Goal: Task Accomplishment & Management: Manage account settings

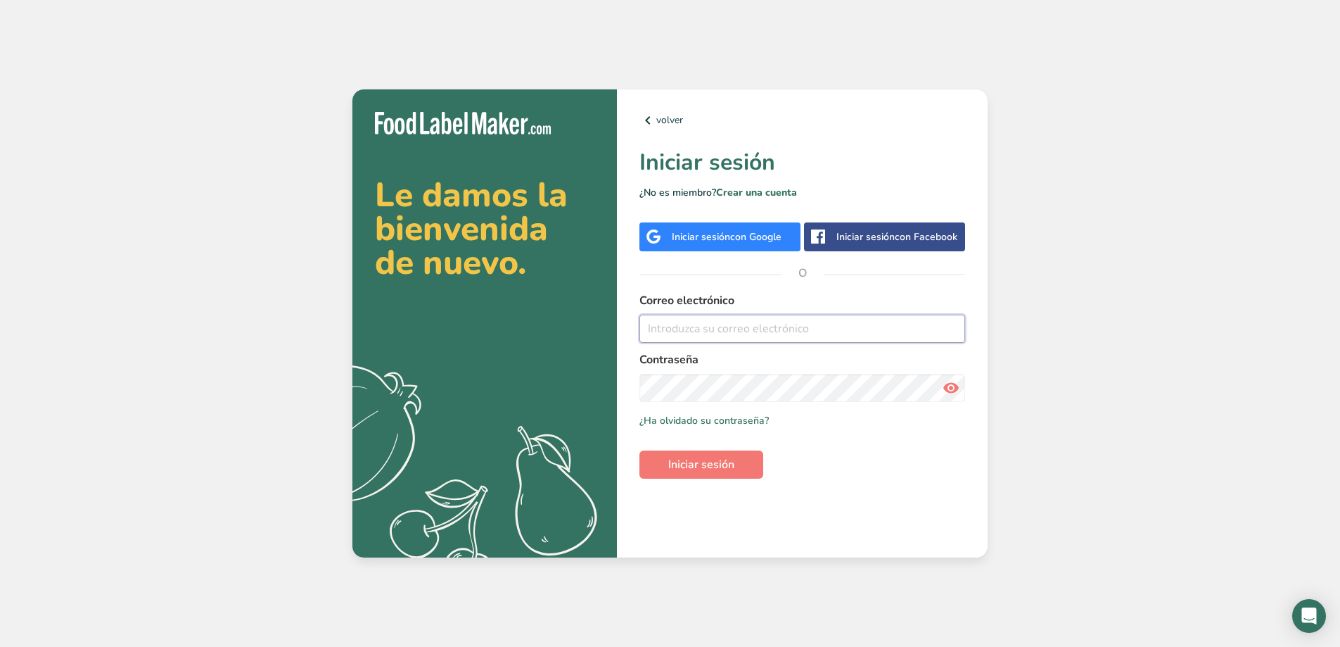
click at [701, 334] on input "email" at bounding box center [803, 329] width 326 height 28
click at [692, 330] on input "email" at bounding box center [803, 329] width 326 height 28
type input "[EMAIL_ADDRESS][DOMAIN_NAME]"
click at [692, 459] on span "Iniciar sesión" at bounding box center [701, 464] width 66 height 17
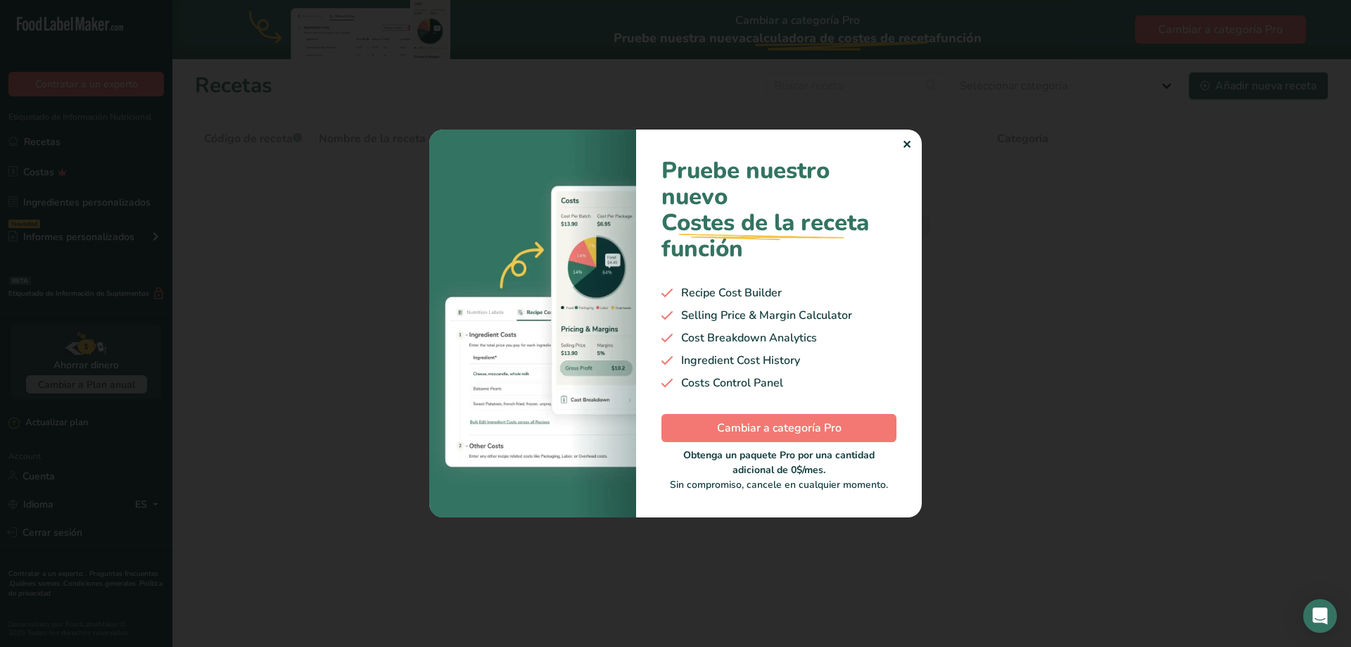
click at [908, 148] on div "✕" at bounding box center [906, 144] width 9 height 17
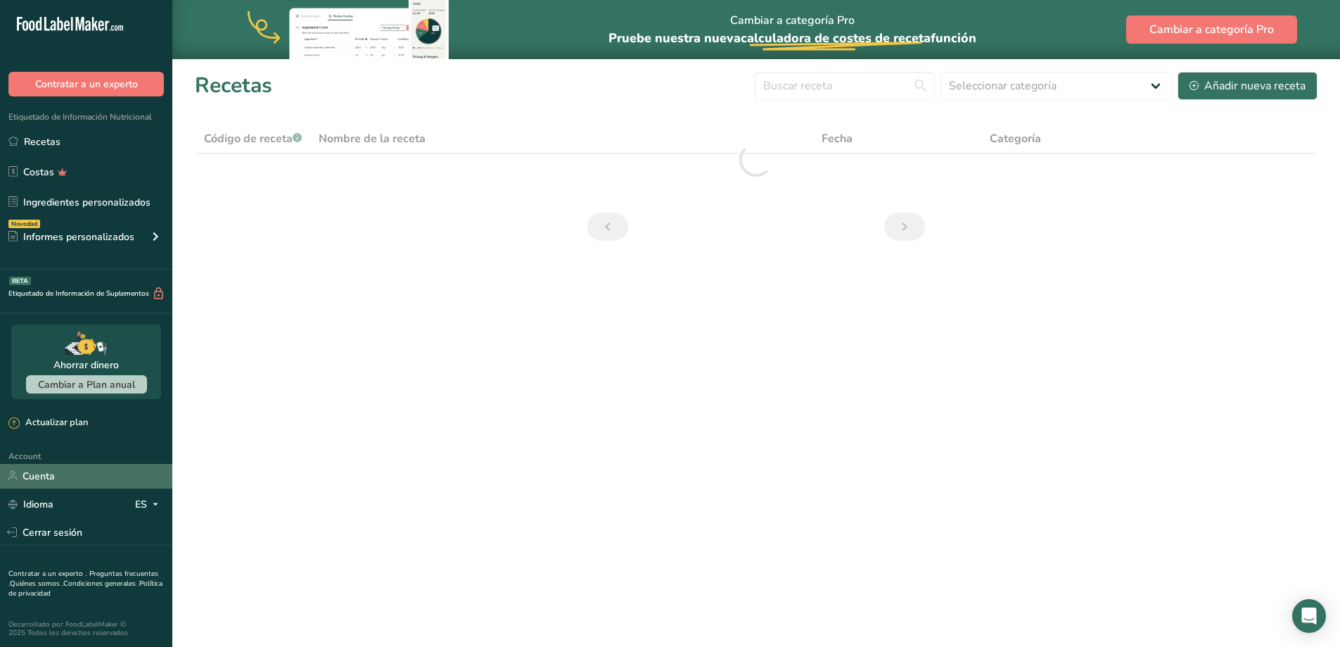
click at [61, 475] on link "Cuenta" at bounding box center [86, 476] width 172 height 25
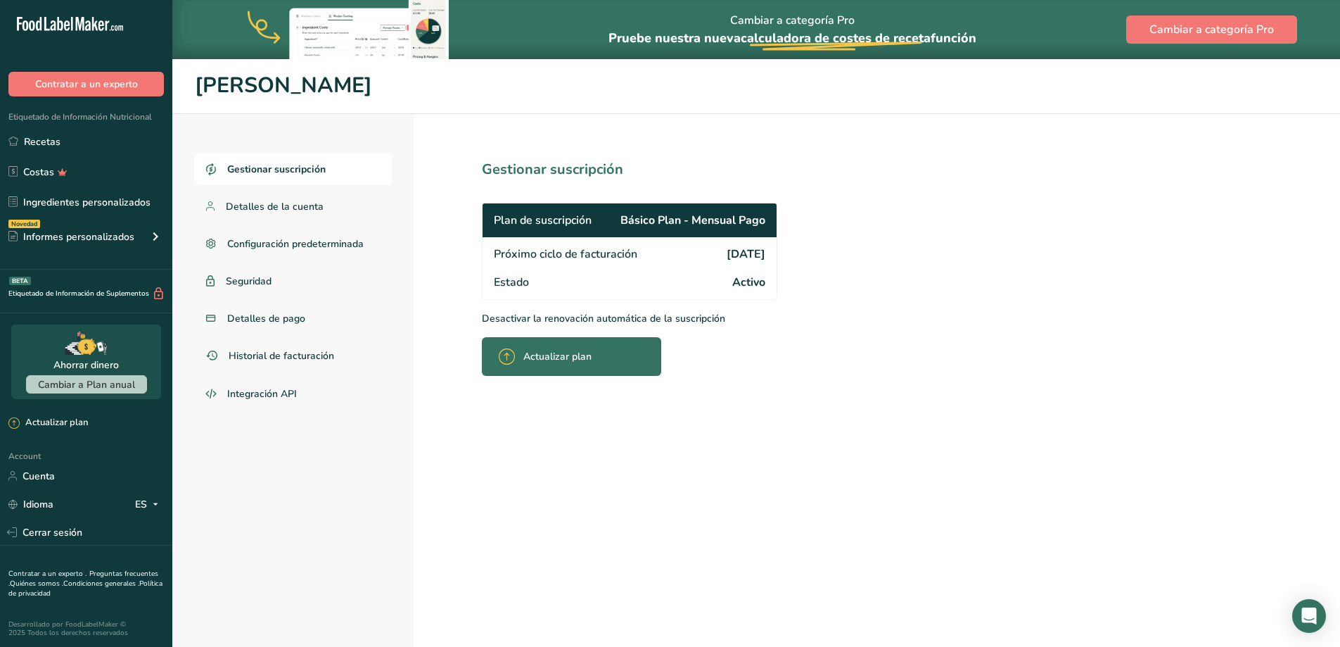
click at [555, 312] on p "Desactivar la renovación automática de la suscripción" at bounding box center [660, 318] width 357 height 15
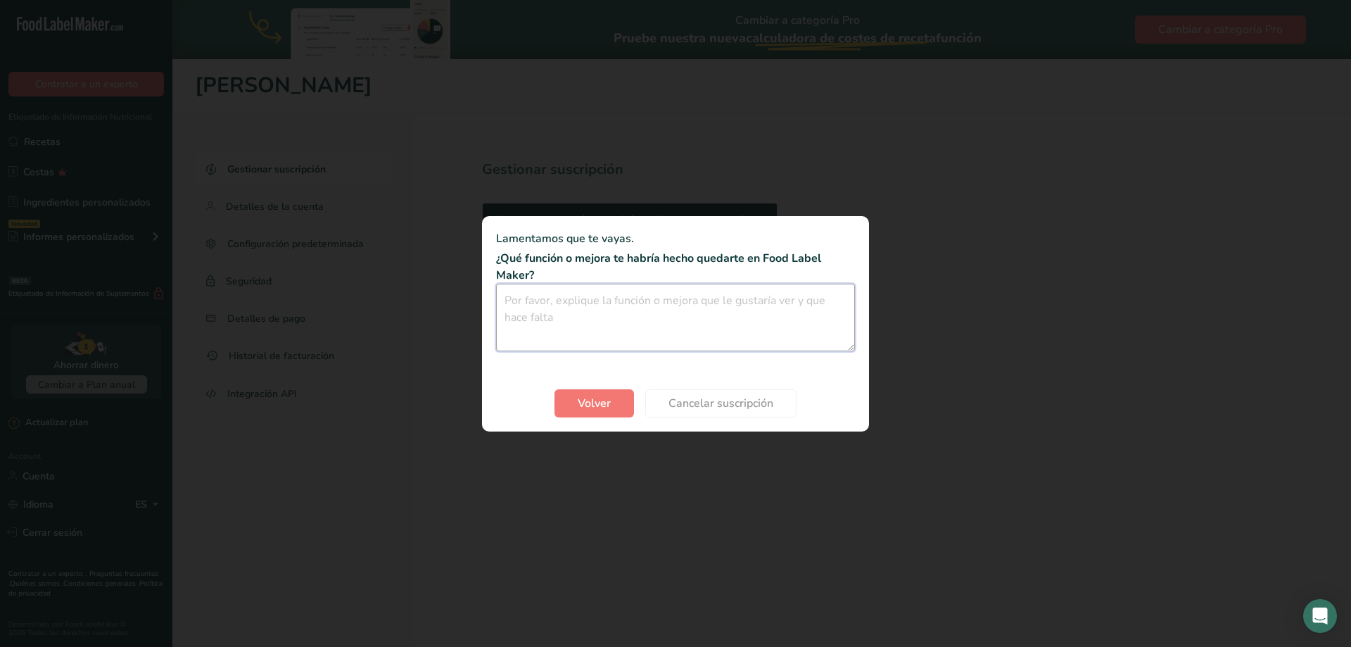
click at [556, 319] on textarea "Cancel subscription modal" at bounding box center [675, 318] width 359 height 68
type textarea "Idioma"
click at [590, 395] on span "Volver" at bounding box center [594, 403] width 33 height 17
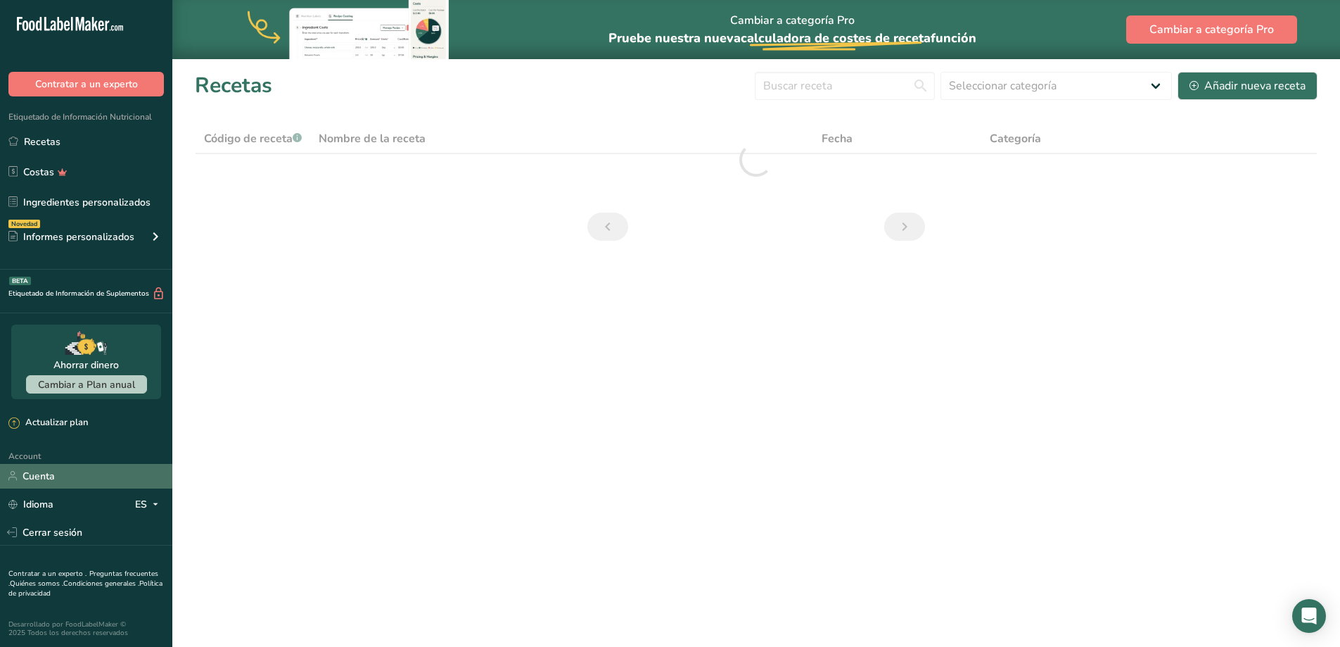
click at [37, 468] on link "Cuenta" at bounding box center [86, 476] width 172 height 25
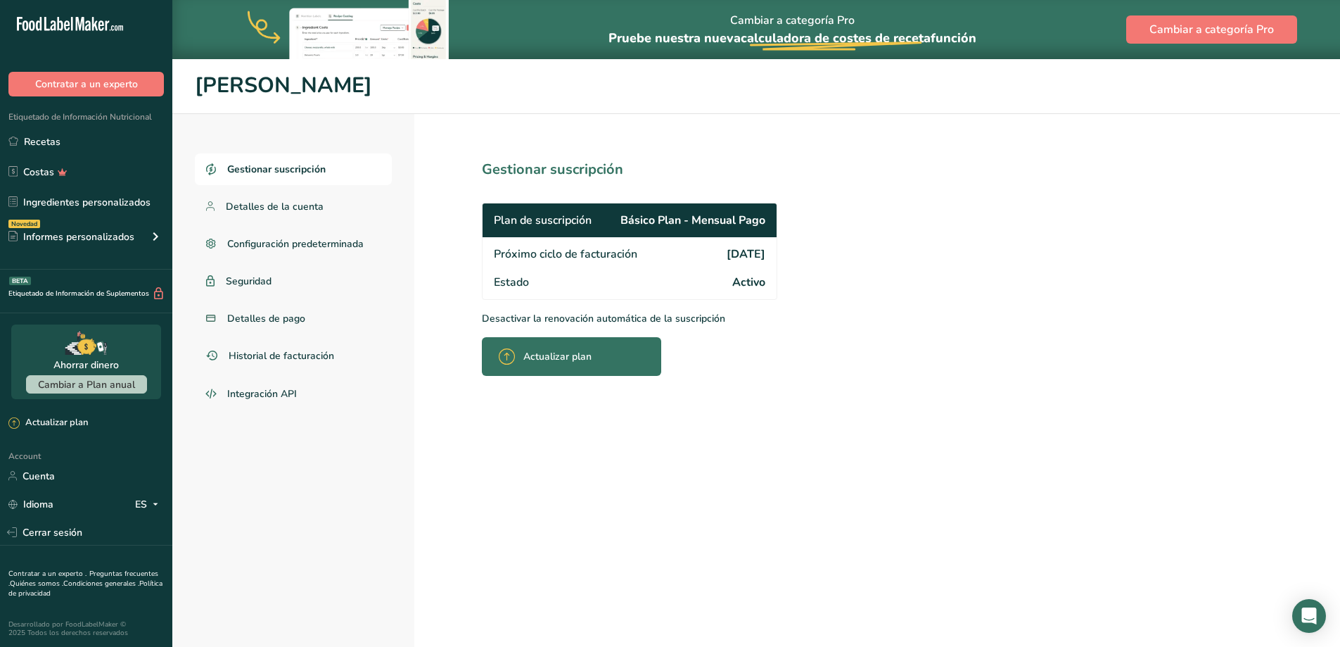
click at [534, 311] on p "Desactivar la renovación automática de la suscripción" at bounding box center [660, 318] width 357 height 15
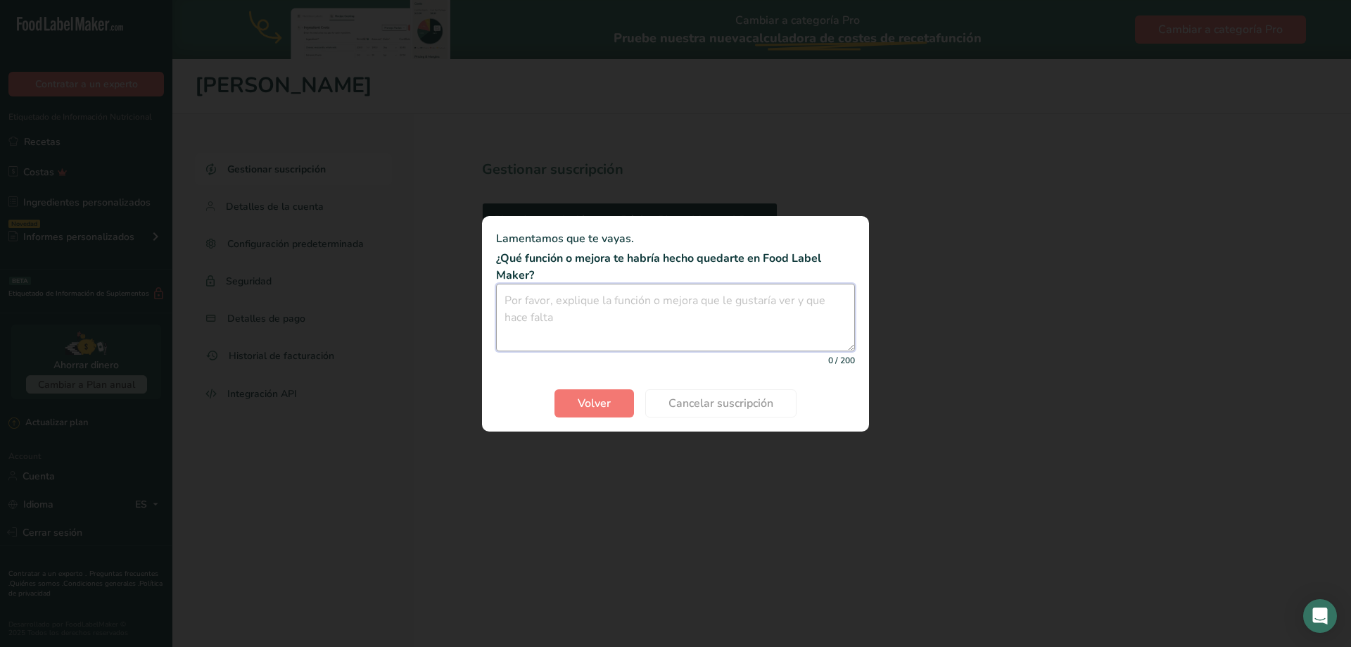
click at [572, 306] on textarea "Cancel subscription modal" at bounding box center [675, 318] width 359 height 68
type textarea "Poder descargar en español"
click at [598, 398] on span "Volver" at bounding box center [594, 403] width 33 height 17
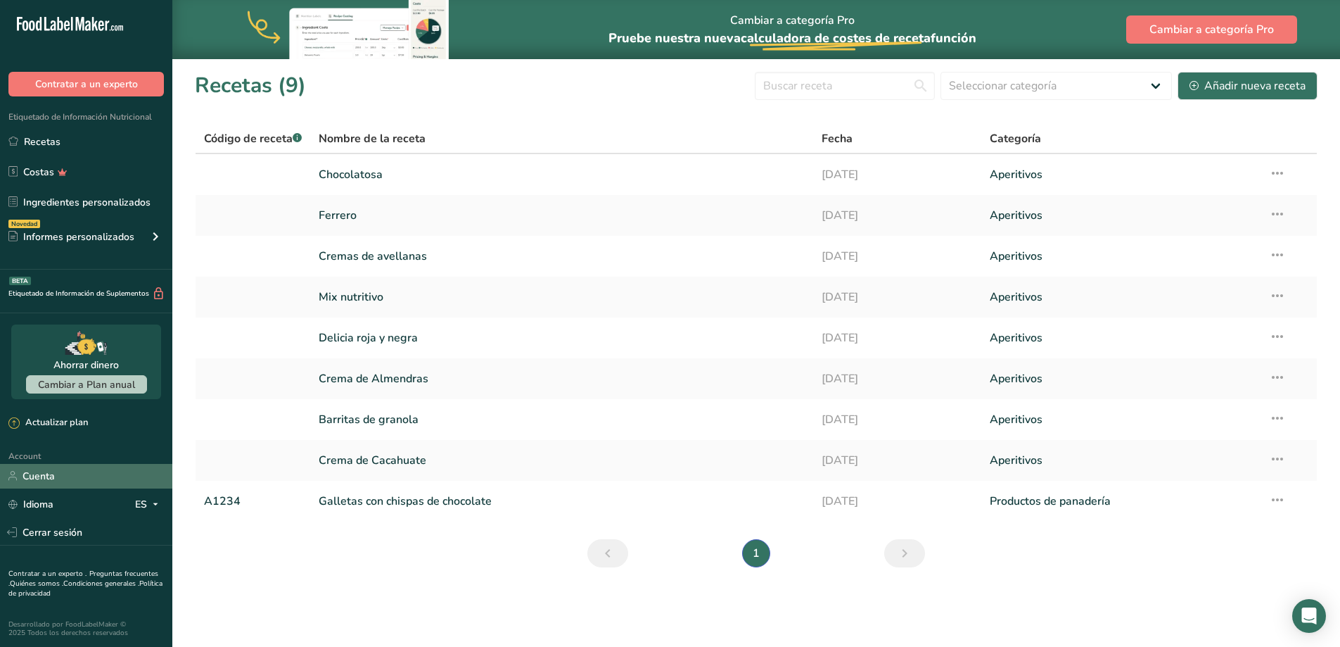
click at [88, 480] on link "Cuenta" at bounding box center [86, 476] width 172 height 25
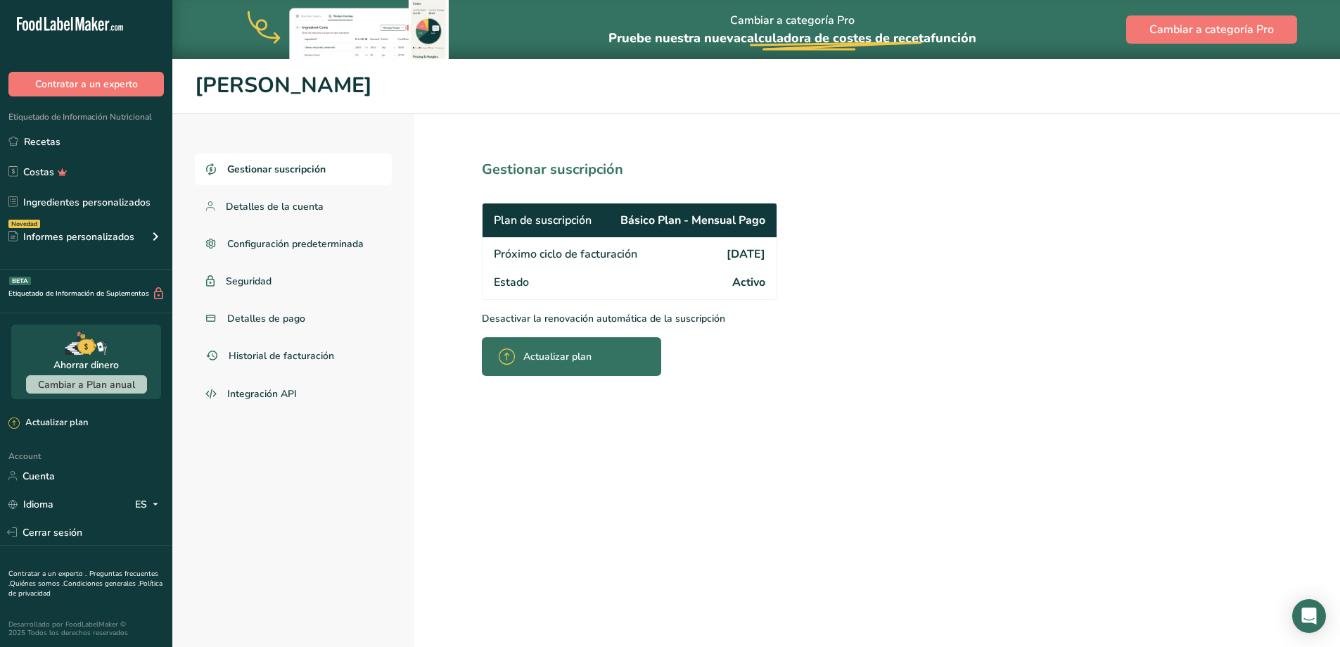
click at [547, 311] on p "Desactivar la renovación automática de la suscripción" at bounding box center [660, 318] width 357 height 15
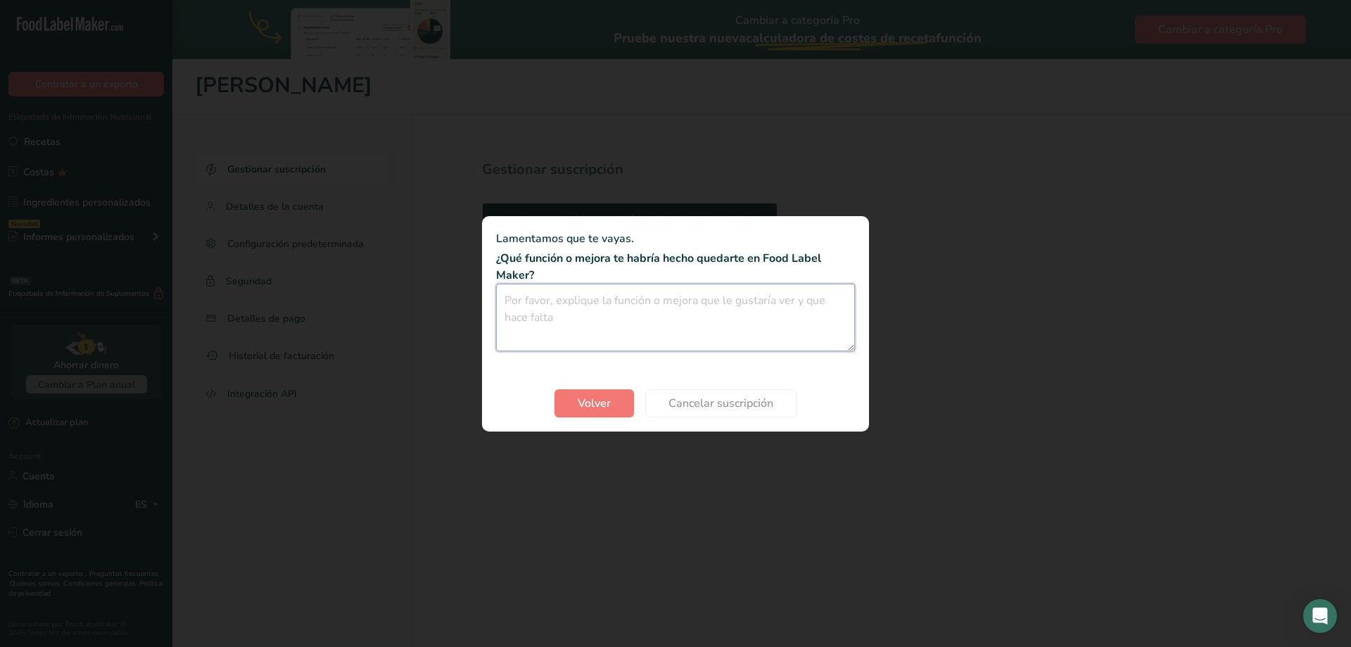
click at [626, 322] on textarea "Cancel subscription modal" at bounding box center [675, 318] width 359 height 68
type textarea "poder descargar etiqueta en español en el mismo plan"
click at [742, 399] on span "Cancelar suscripción" at bounding box center [720, 403] width 105 height 17
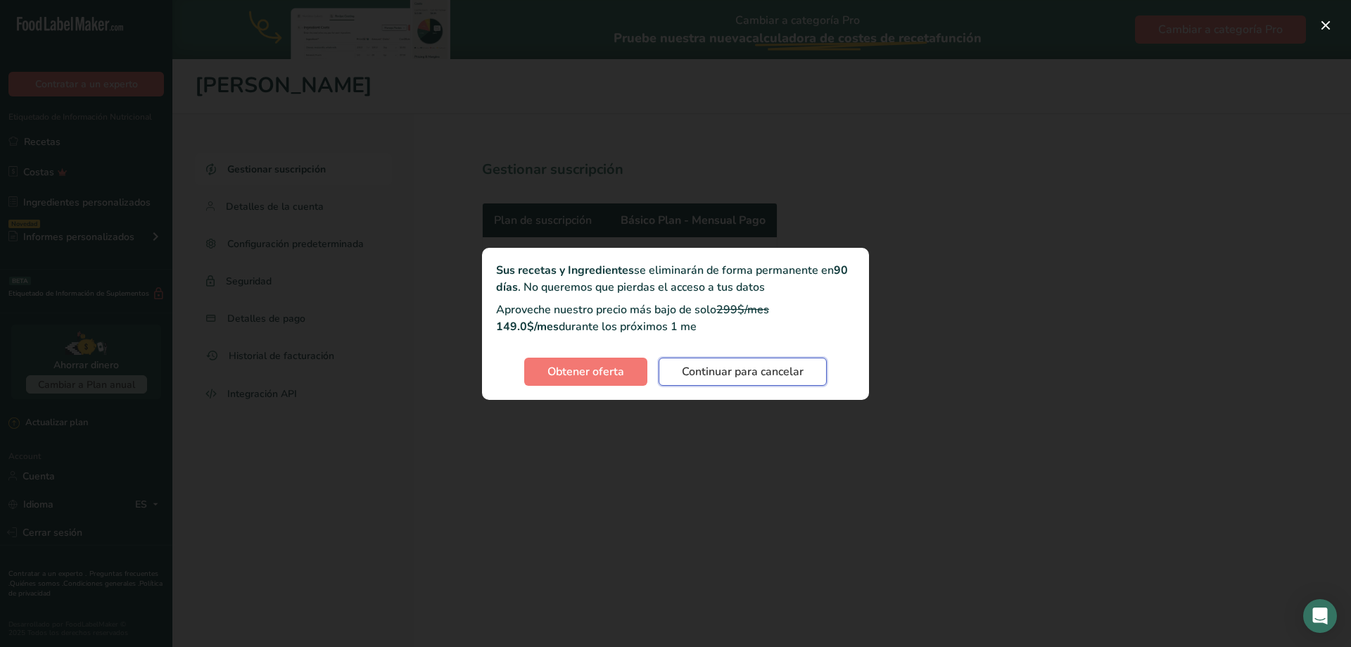
click at [724, 371] on span "Continuar para cancelar" at bounding box center [743, 371] width 122 height 17
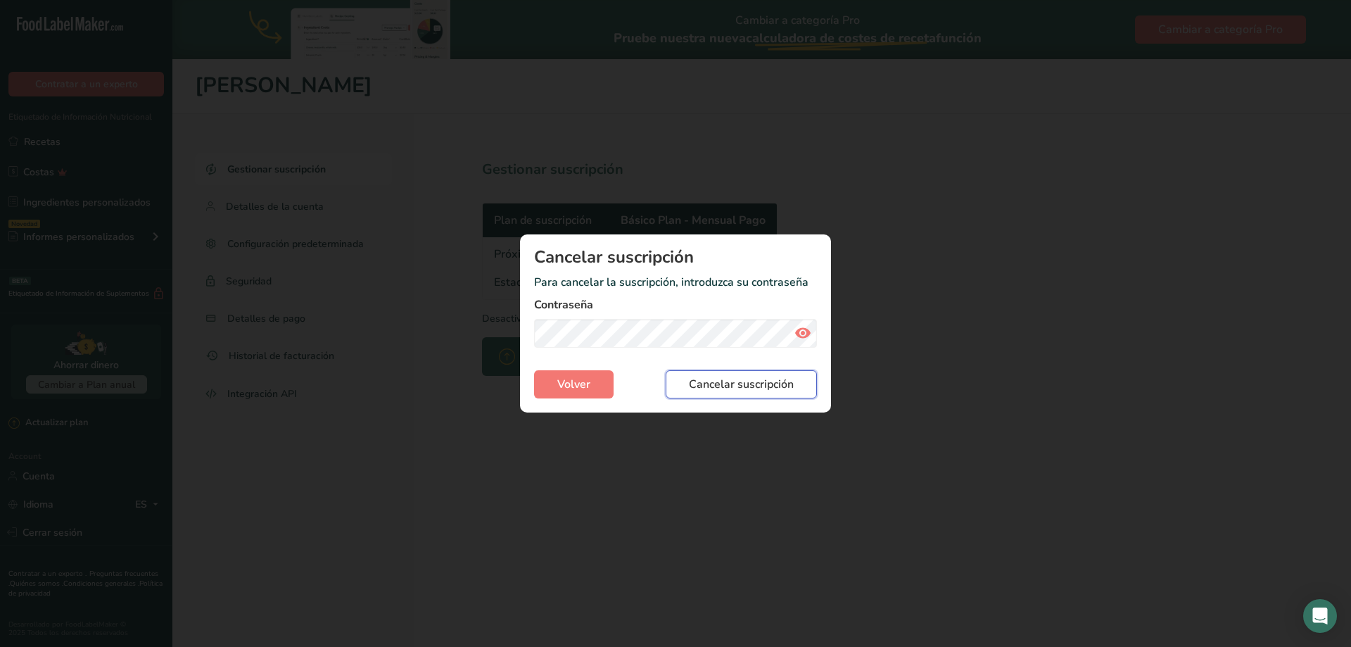
click at [716, 392] on span "Cancelar suscripción" at bounding box center [741, 384] width 105 height 17
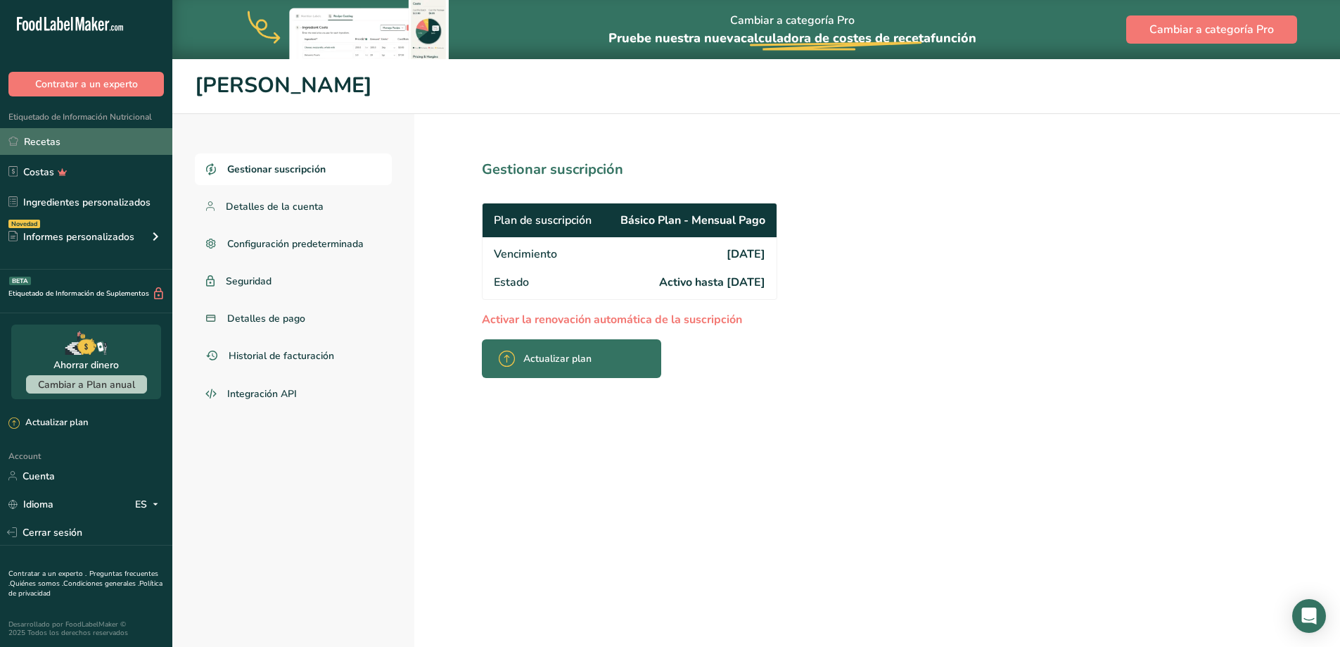
click at [44, 134] on link "Recetas" at bounding box center [86, 141] width 172 height 27
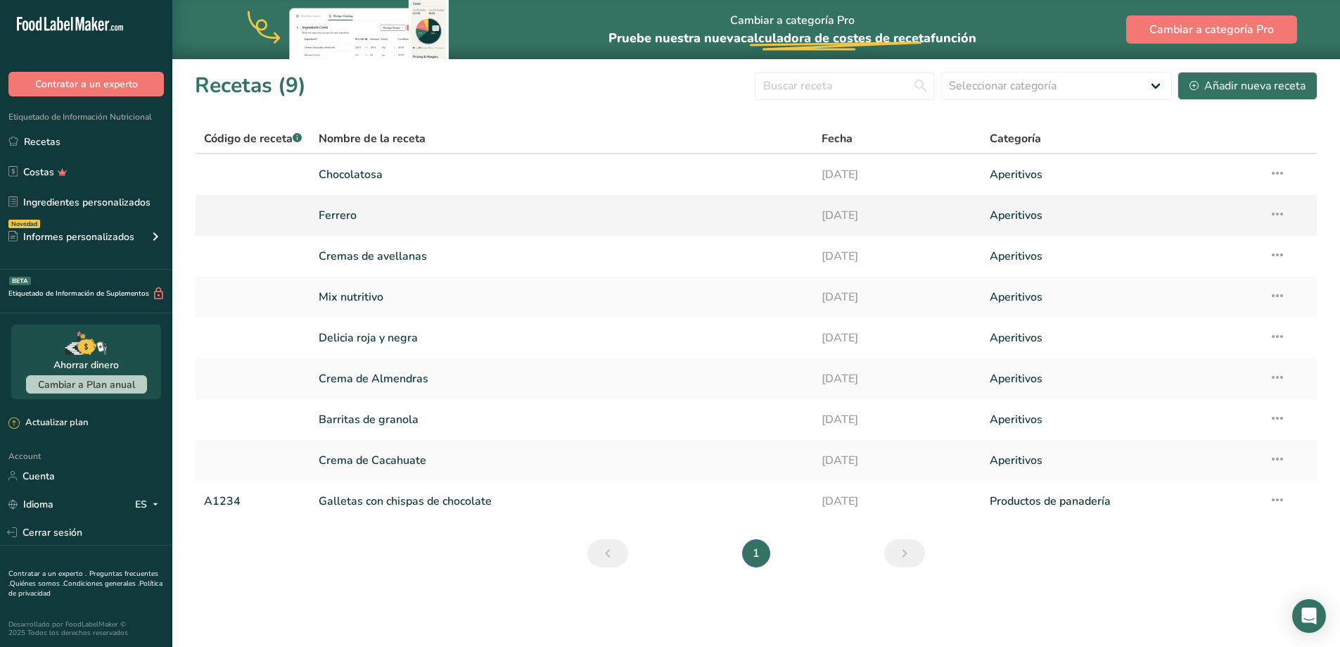
click at [1282, 215] on icon at bounding box center [1277, 213] width 17 height 25
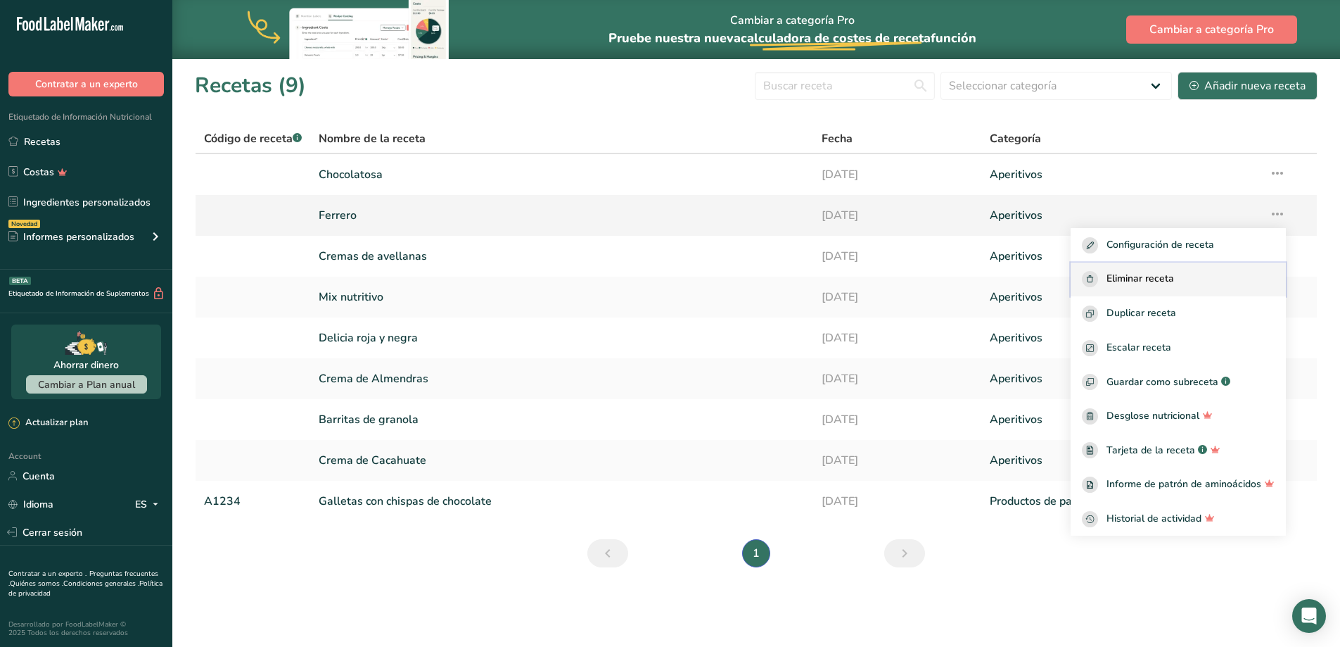
click at [1174, 286] on span "Eliminar receta" at bounding box center [1141, 279] width 68 height 16
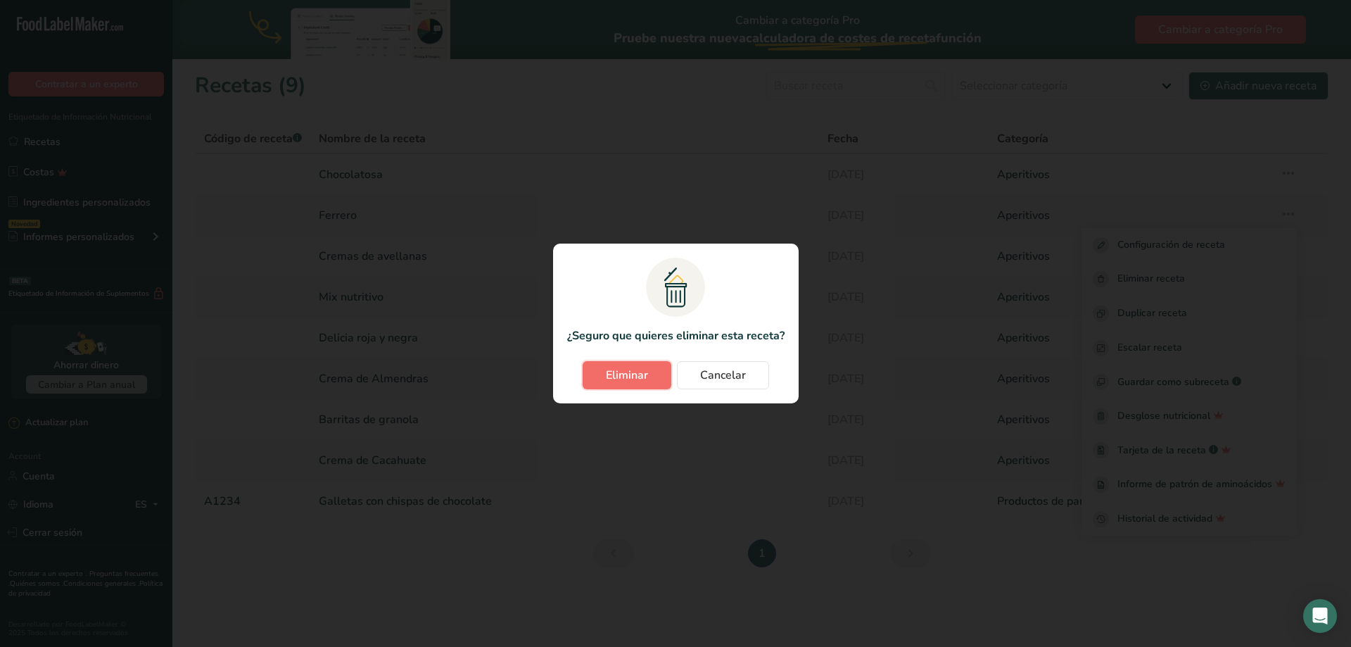
click at [635, 383] on button "Eliminar" at bounding box center [627, 375] width 89 height 28
